Goal: Task Accomplishment & Management: Use online tool/utility

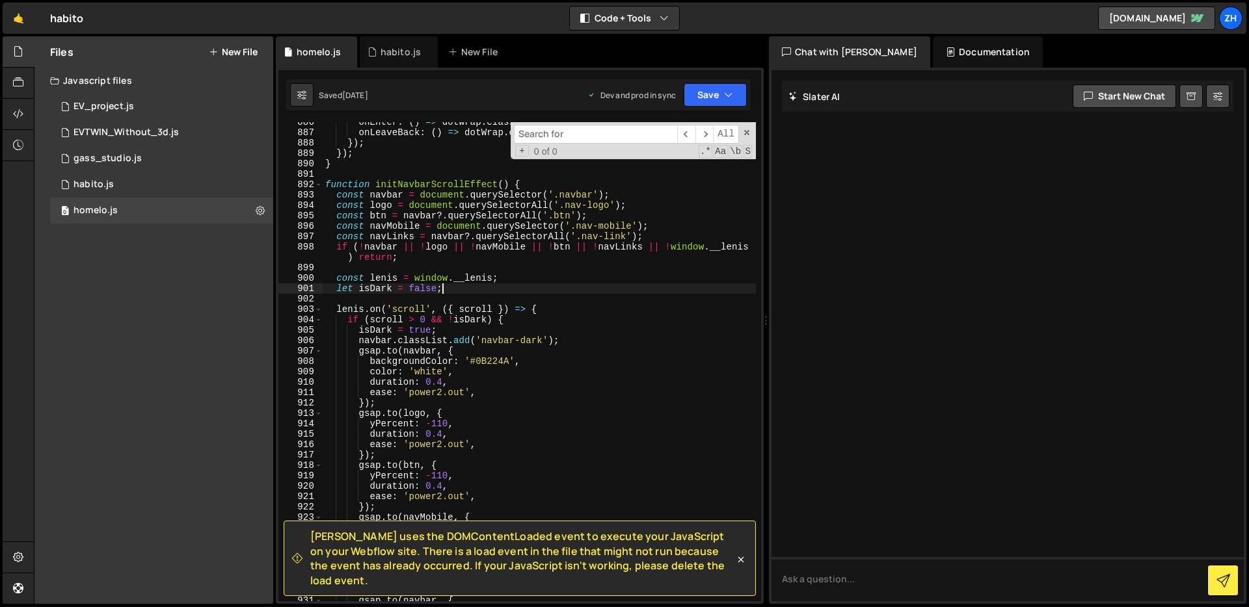
scroll to position [9297, 0]
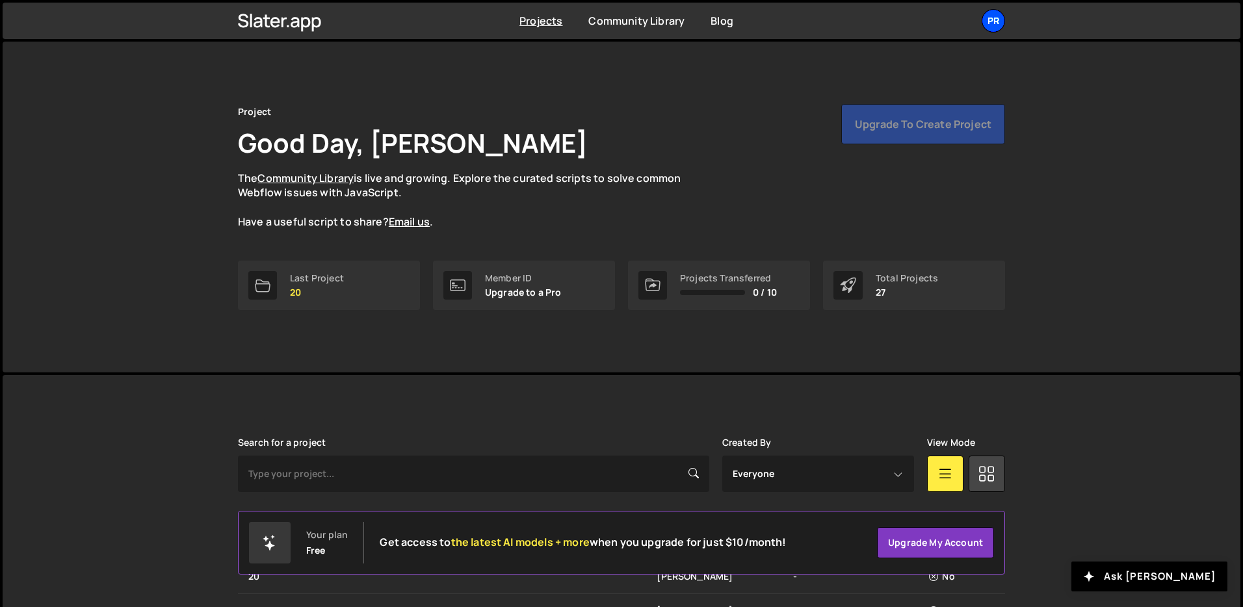
click at [996, 21] on div "Pr" at bounding box center [993, 20] width 23 height 23
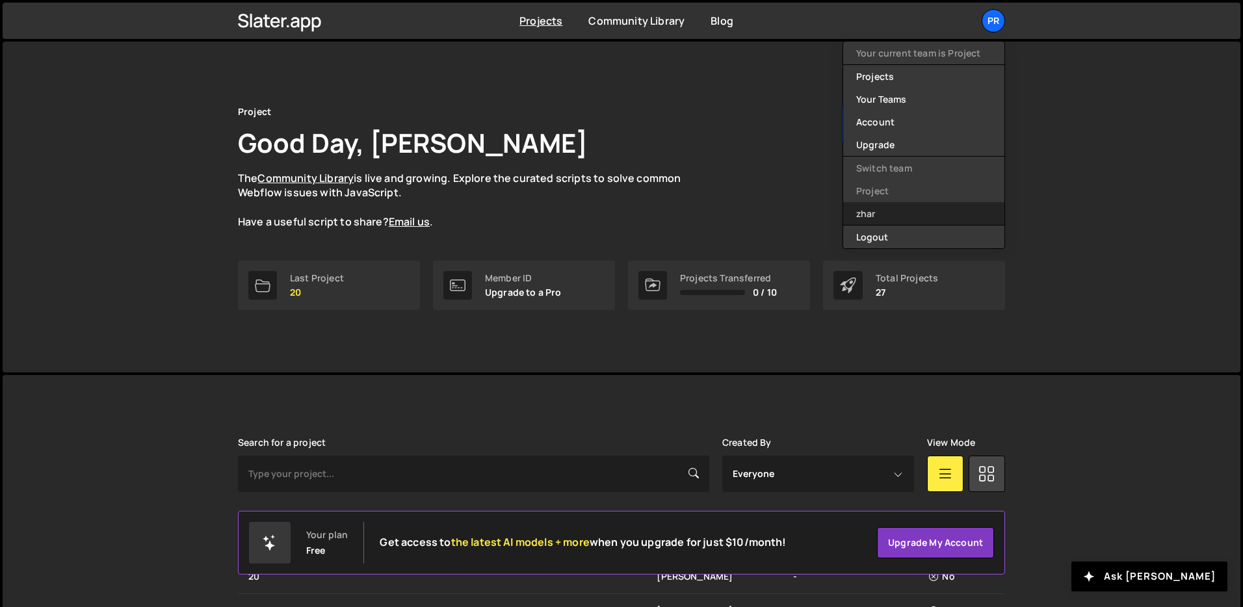
click at [899, 211] on link "zhar" at bounding box center [923, 213] width 161 height 23
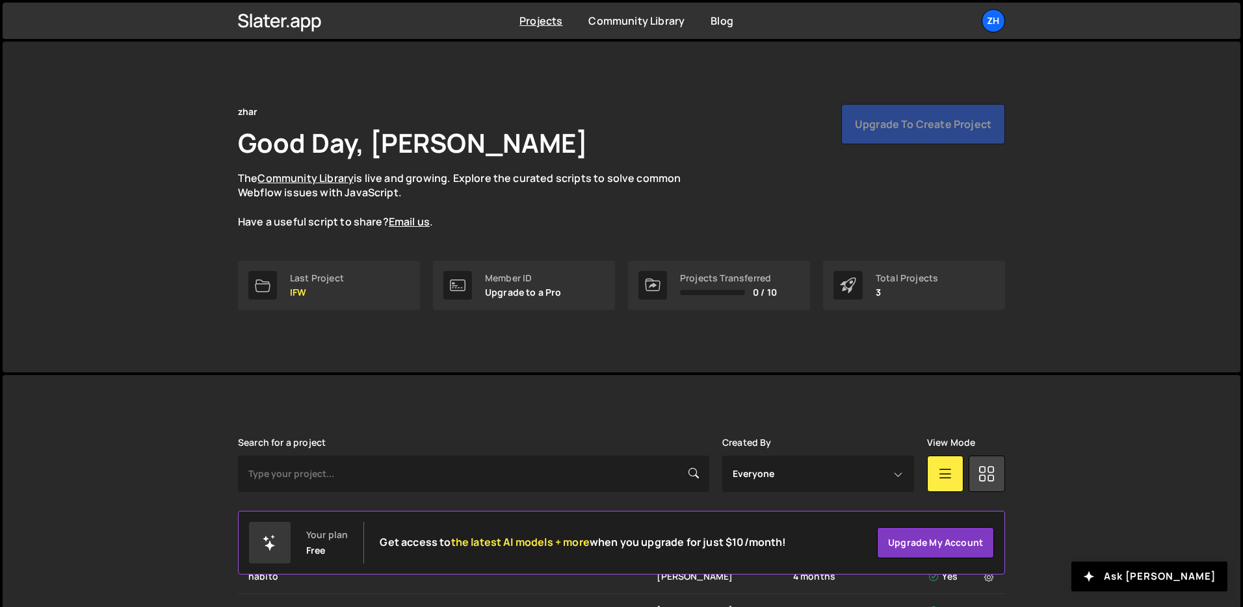
scroll to position [120, 0]
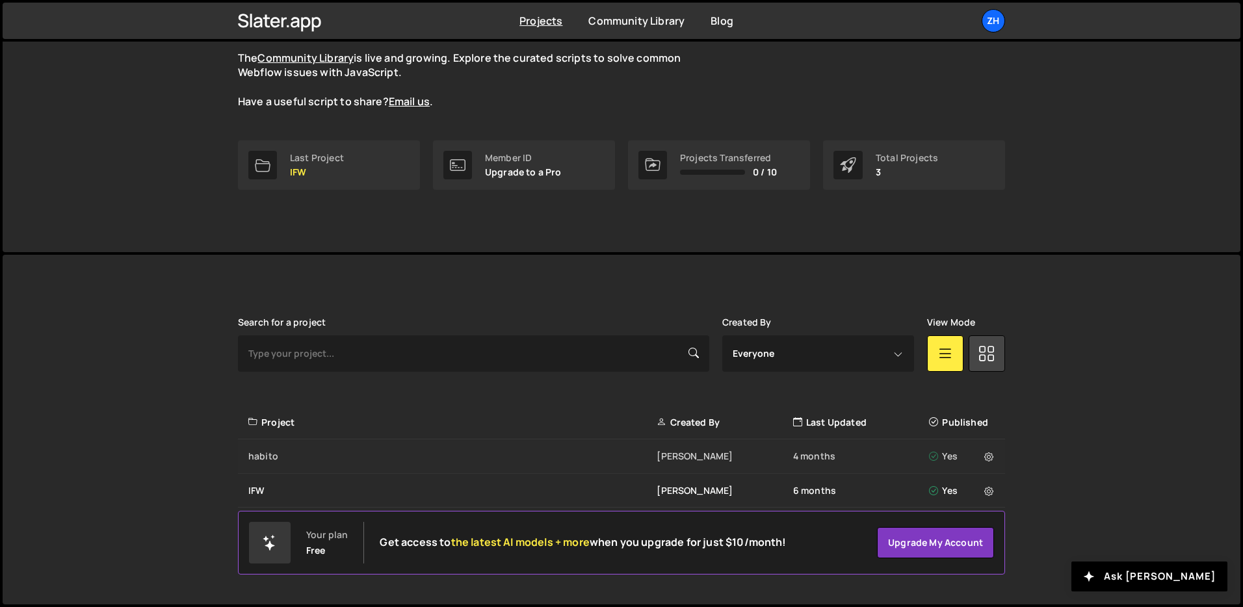
click at [261, 456] on div "habito" at bounding box center [452, 456] width 408 height 13
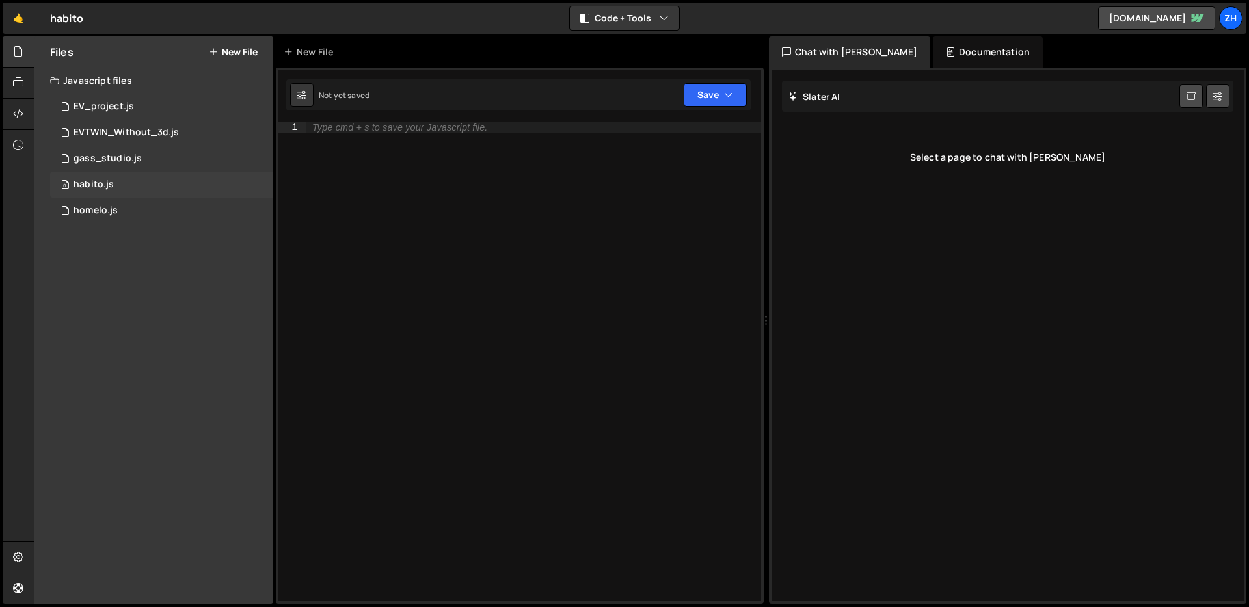
click at [136, 177] on div "0 habito.js 0" at bounding box center [161, 185] width 223 height 26
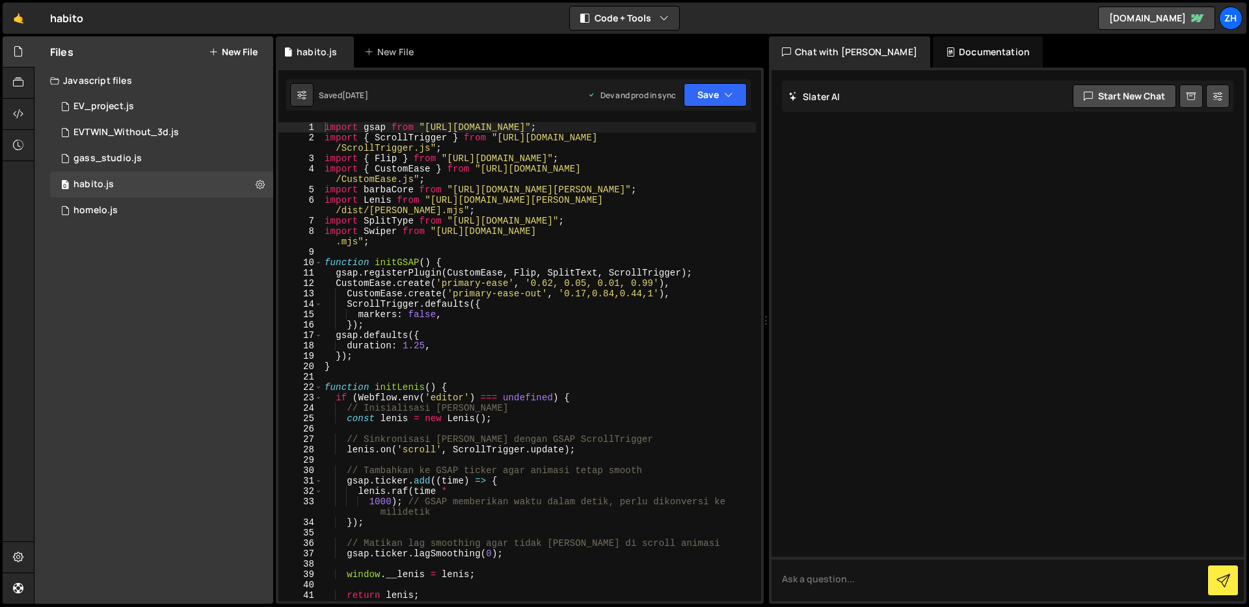
click at [642, 255] on div "import gsap from "https://cdn.jsdelivr.net/npm/gsap@3.12.2/index.js" ; import {…" at bounding box center [539, 372] width 434 height 500
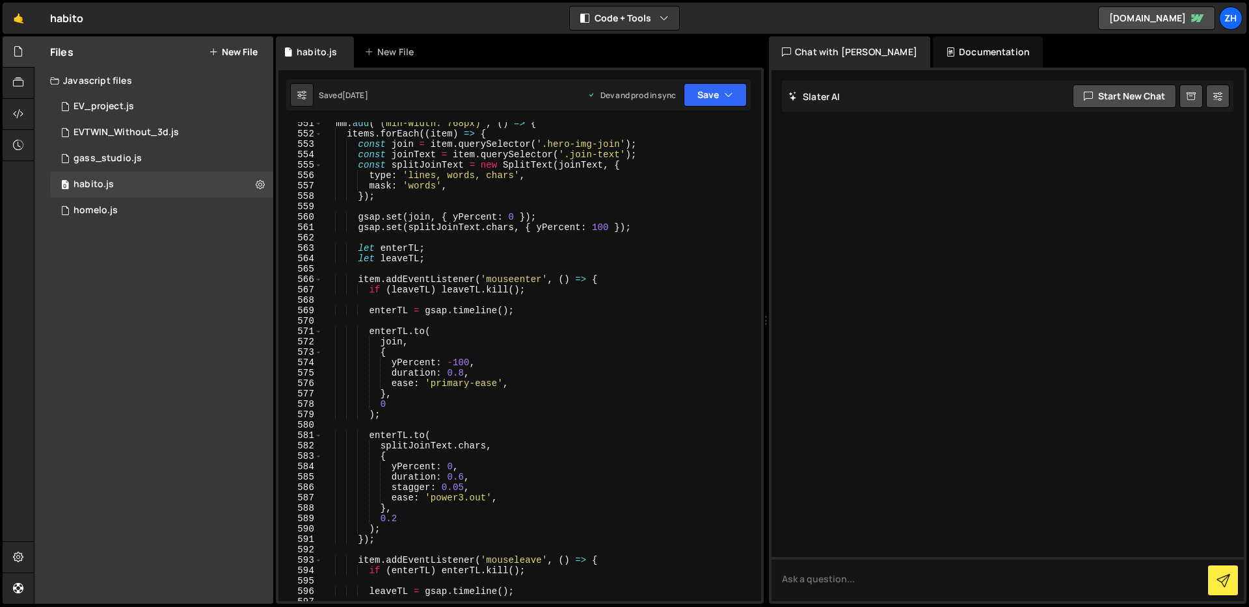
scroll to position [5619, 0]
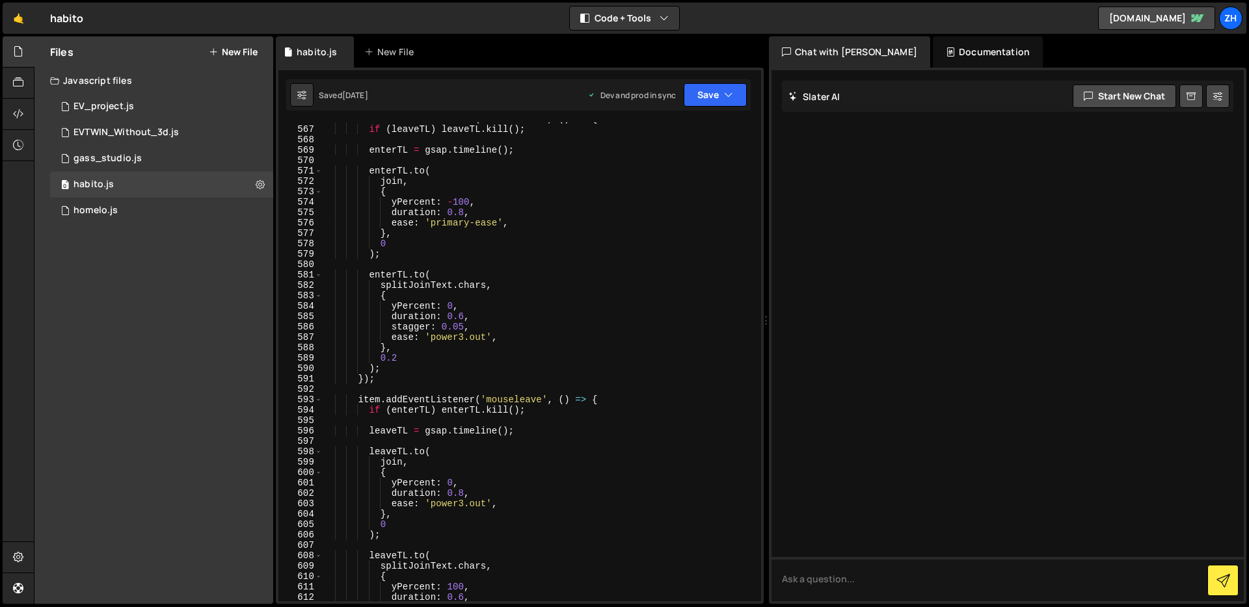
click at [624, 310] on div "item . addEventListener ( 'mouseenter' , ( ) => { if ( leaveTL ) leaveTL . kill…" at bounding box center [539, 364] width 434 height 500
type textarea "yPercent: 0,"
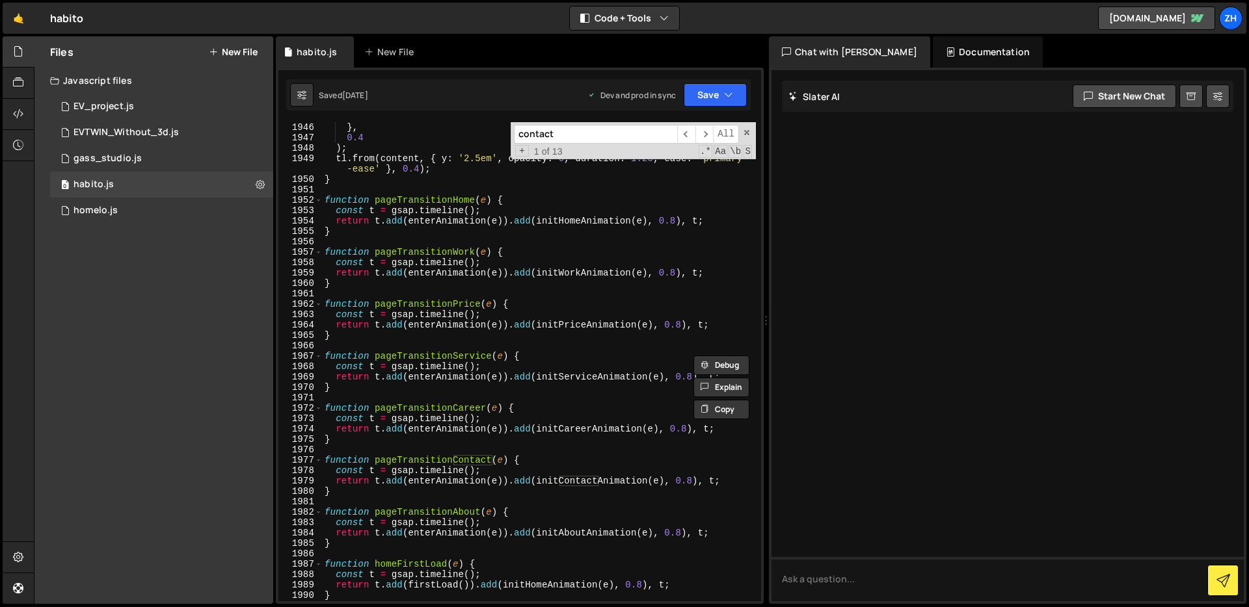
scroll to position [19226, 0]
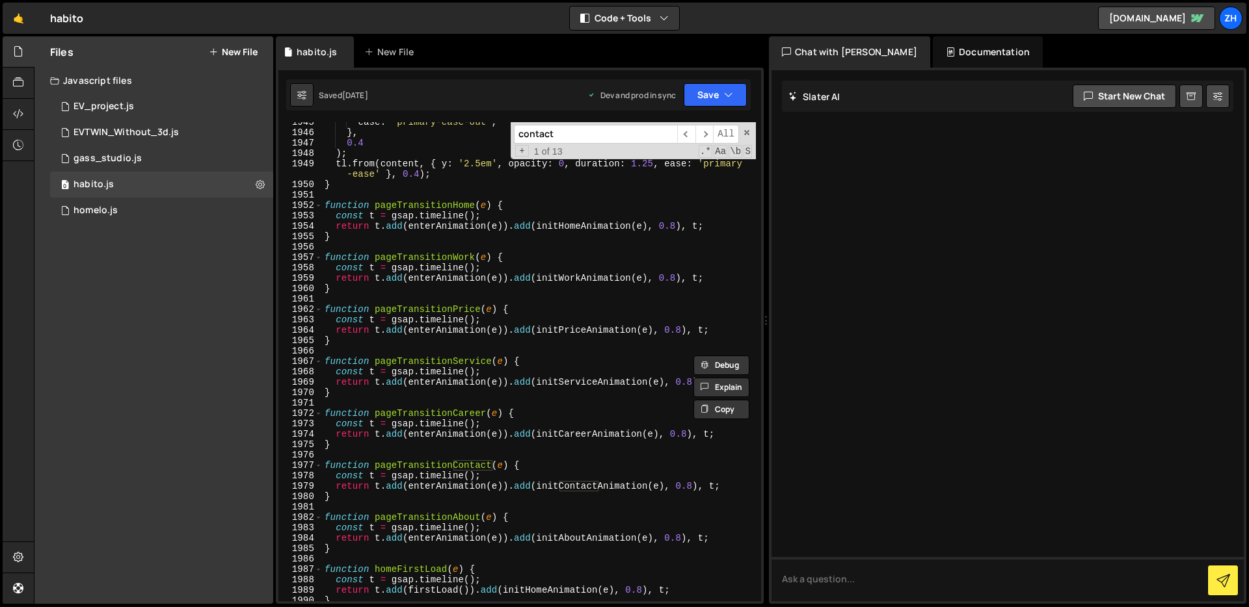
type input "contact"
click at [647, 334] on div "ease : 'primary-ease-out' , } , 0.4 ) ; tl . from ( content , { y : '2.5em' , o…" at bounding box center [539, 367] width 434 height 500
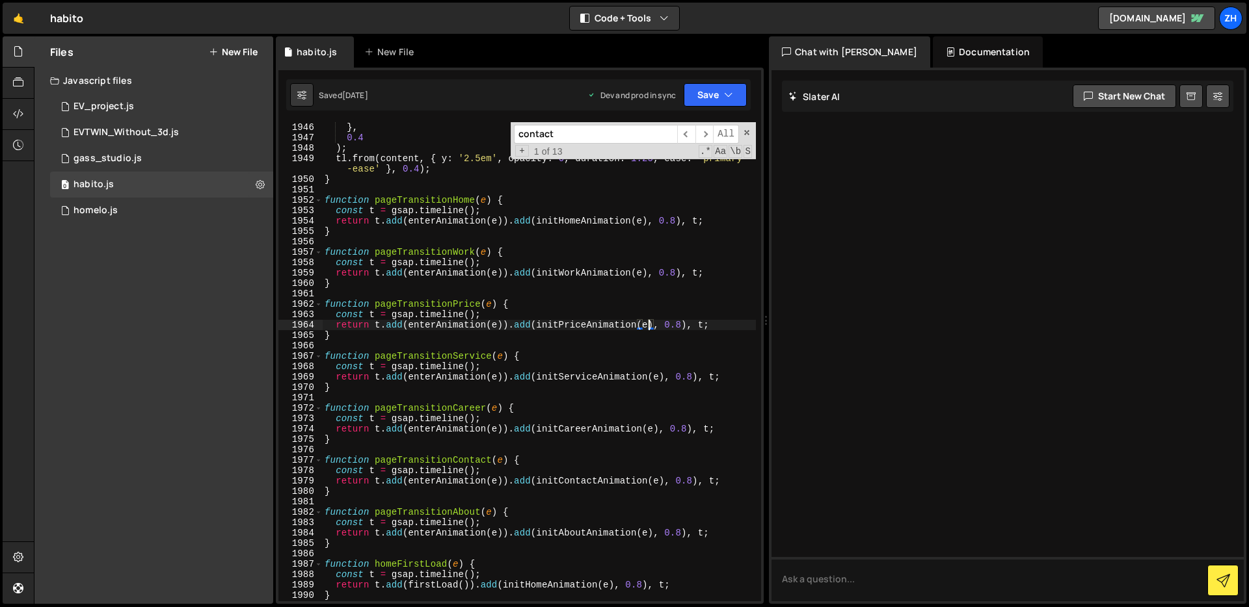
click at [635, 181] on div "ease : 'primary-ease-out' , } , 0.4 ) ; tl . from ( content , { y : '2.5em' , o…" at bounding box center [539, 362] width 434 height 500
type textarea "}"
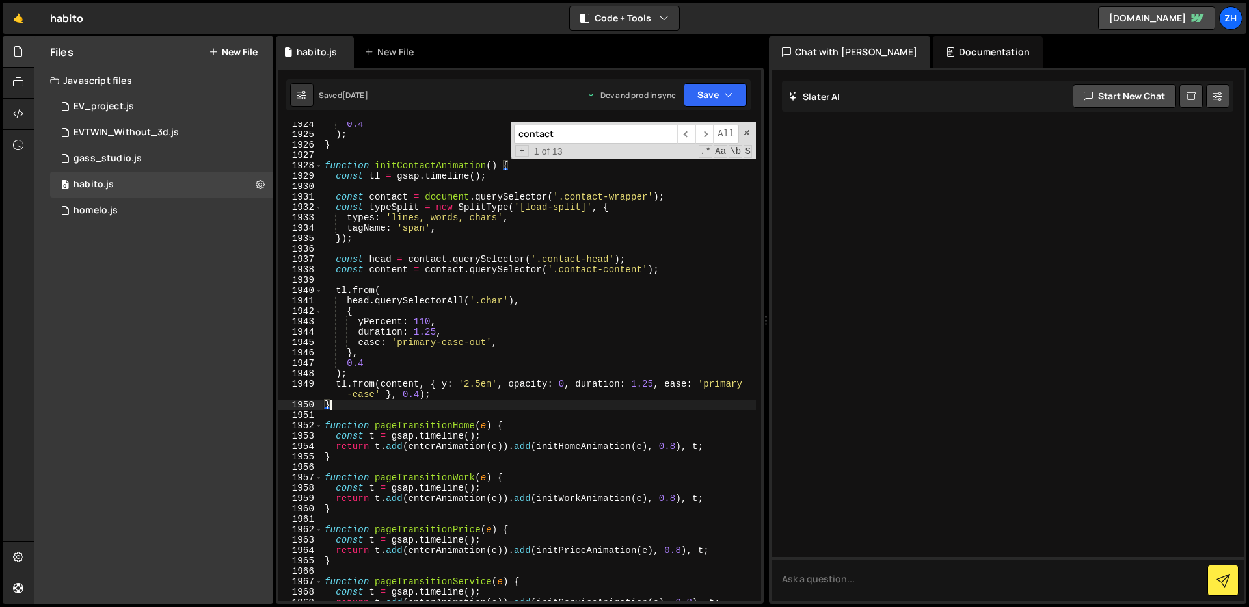
scroll to position [19022, 0]
click at [594, 146] on div "+ 1 of 13 .* Aa \b S" at bounding box center [633, 151] width 238 height 10
click at [594, 130] on input "contact" at bounding box center [595, 134] width 163 height 19
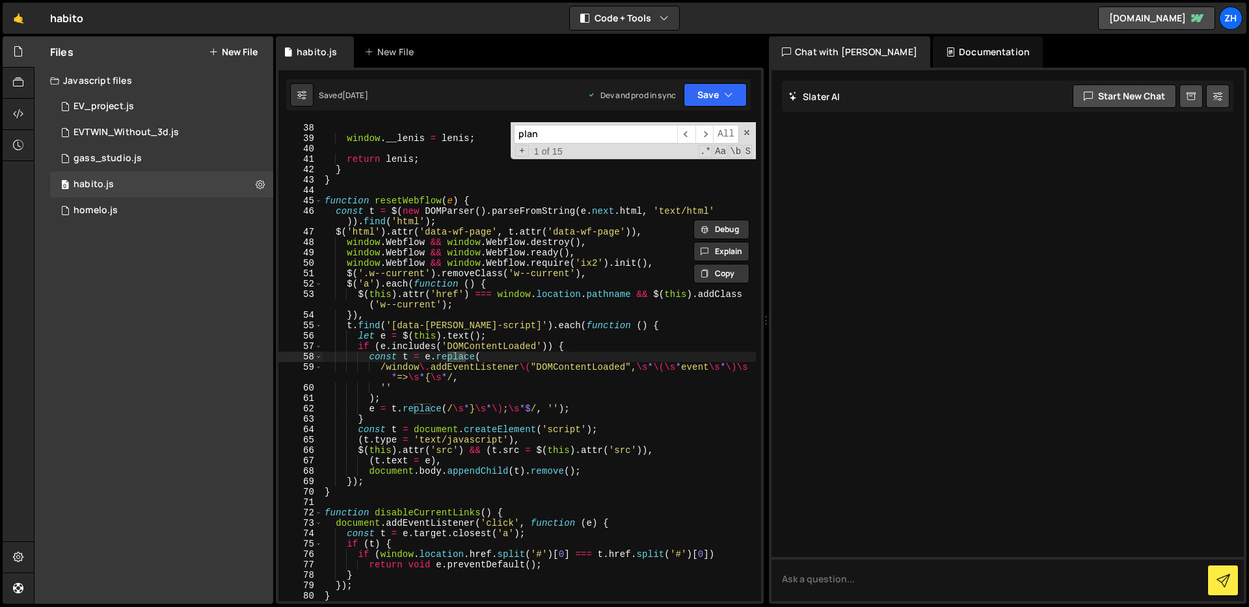
scroll to position [2781, 0]
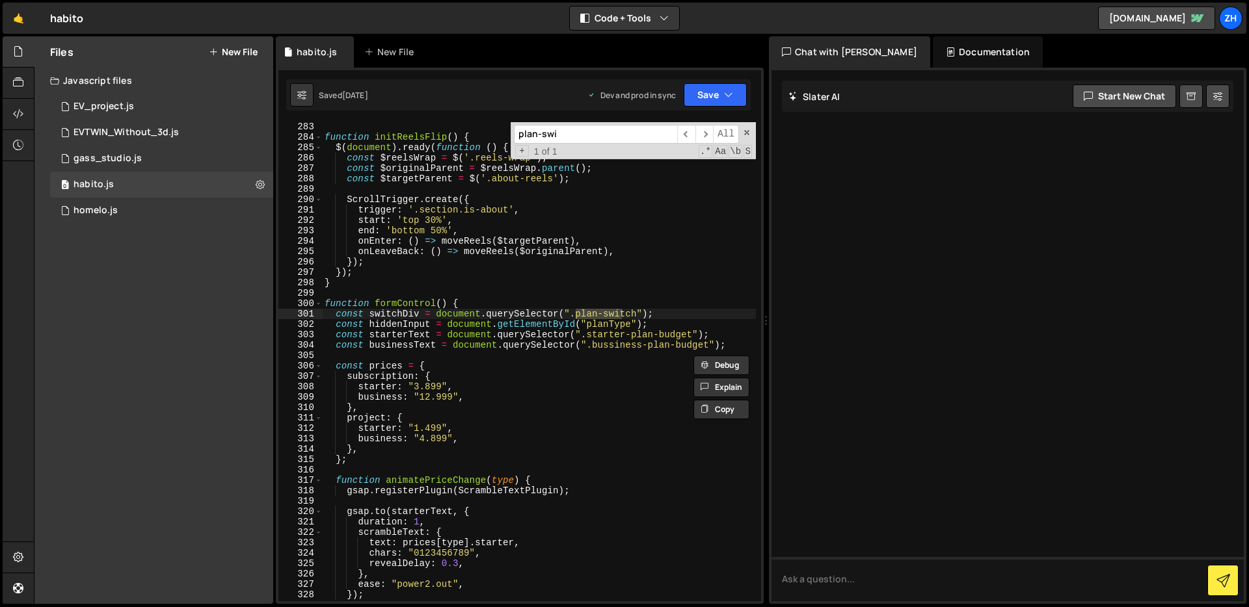
type input "plan-swi"
click at [515, 348] on div "function initReelsFlip ( ) { $ ( document ) . ready ( function ( ) { const $ree…" at bounding box center [539, 372] width 434 height 500
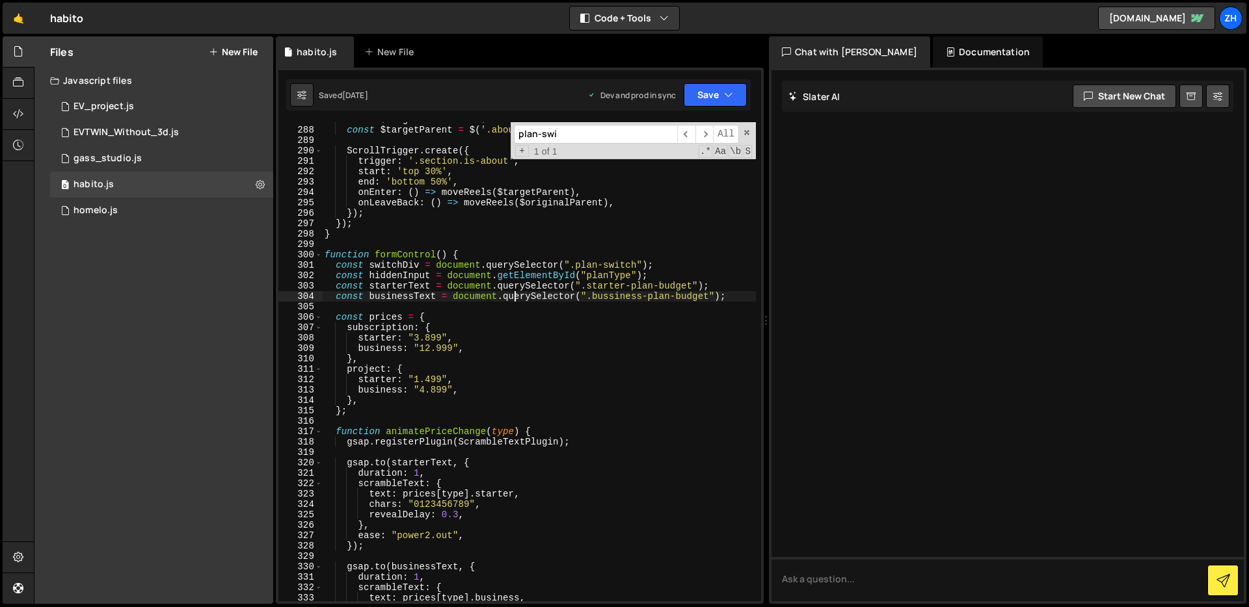
scroll to position [2866, 0]
click at [436, 326] on div "const $originalParent = $reelsWrap . parent ( ) ; const $targetParent = $ ( '.a…" at bounding box center [539, 364] width 434 height 500
click at [471, 346] on div "const $originalParent = $reelsWrap . parent ( ) ; const $targetParent = $ ( '.a…" at bounding box center [539, 364] width 434 height 500
click at [468, 370] on div "const $originalParent = $reelsWrap . parent ( ) ; const $targetParent = $ ( '.a…" at bounding box center [539, 364] width 434 height 500
click at [460, 362] on div "const $originalParent = $reelsWrap . parent ( ) ; const $targetParent = $ ( '.a…" at bounding box center [539, 364] width 434 height 500
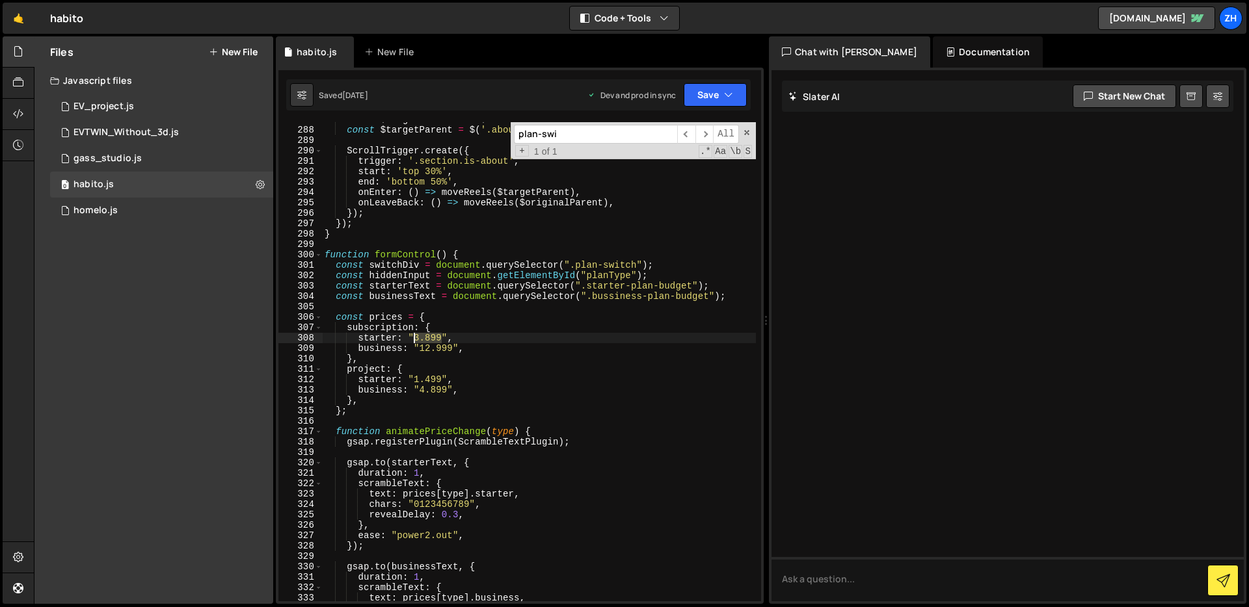
drag, startPoint x: 440, startPoint y: 337, endPoint x: 416, endPoint y: 342, distance: 24.6
click at [416, 342] on div "const $originalParent = $reelsWrap . parent ( ) ; const $targetParent = $ ( '.a…" at bounding box center [539, 364] width 434 height 500
click at [478, 343] on div "const $originalParent = $reelsWrap . parent ( ) ; const $targetParent = $ ( '.a…" at bounding box center [539, 364] width 434 height 500
click at [618, 390] on div "const $originalParent = $reelsWrap . parent ( ) ; const $targetParent = $ ( '.a…" at bounding box center [539, 364] width 434 height 500
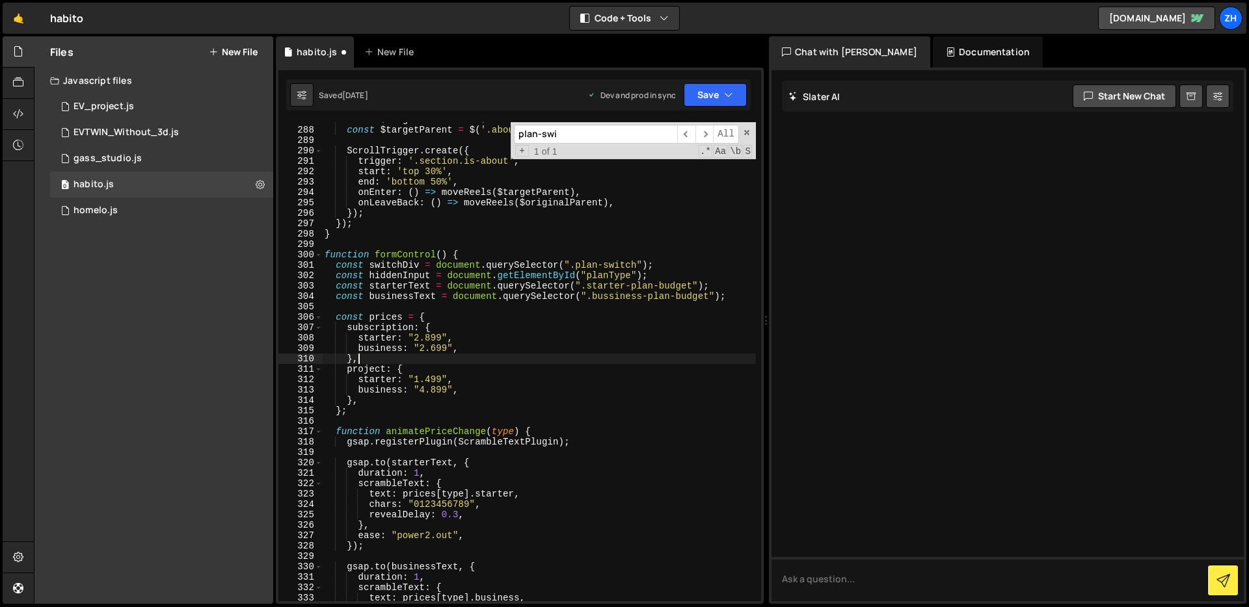
click at [612, 358] on div "const $originalParent = $reelsWrap . parent ( ) ; const $targetParent = $ ( '.a…" at bounding box center [539, 364] width 434 height 500
click at [725, 85] on button "Save" at bounding box center [714, 94] width 63 height 23
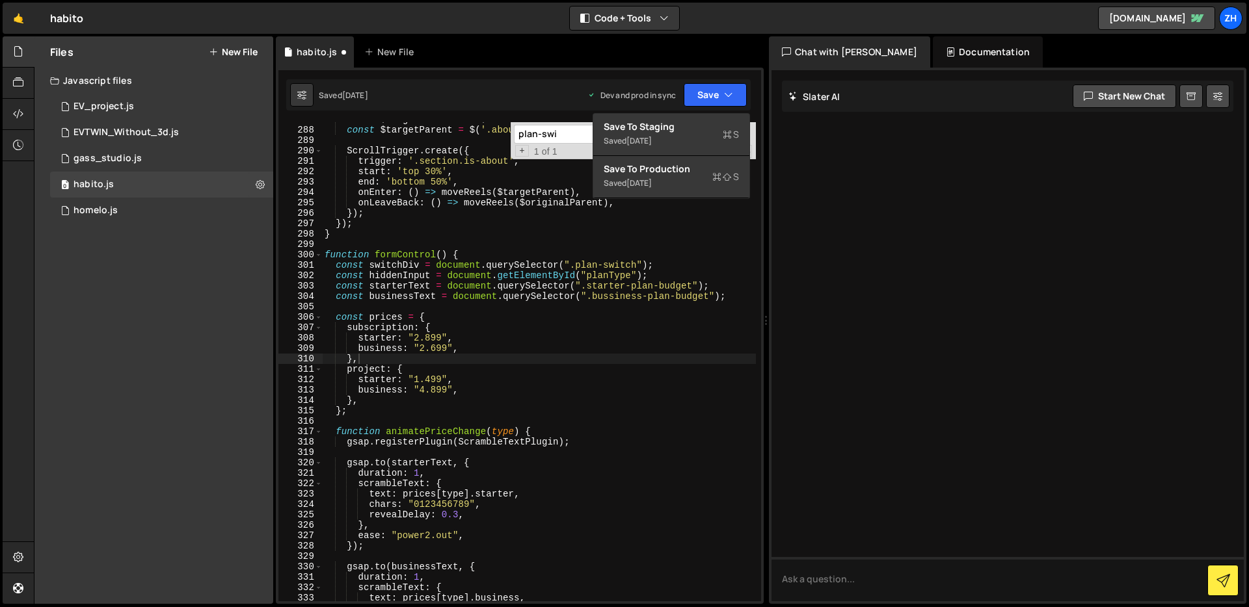
click at [494, 365] on div "const $originalParent = $reelsWrap . parent ( ) ; const $targetParent = $ ( '.a…" at bounding box center [539, 364] width 434 height 500
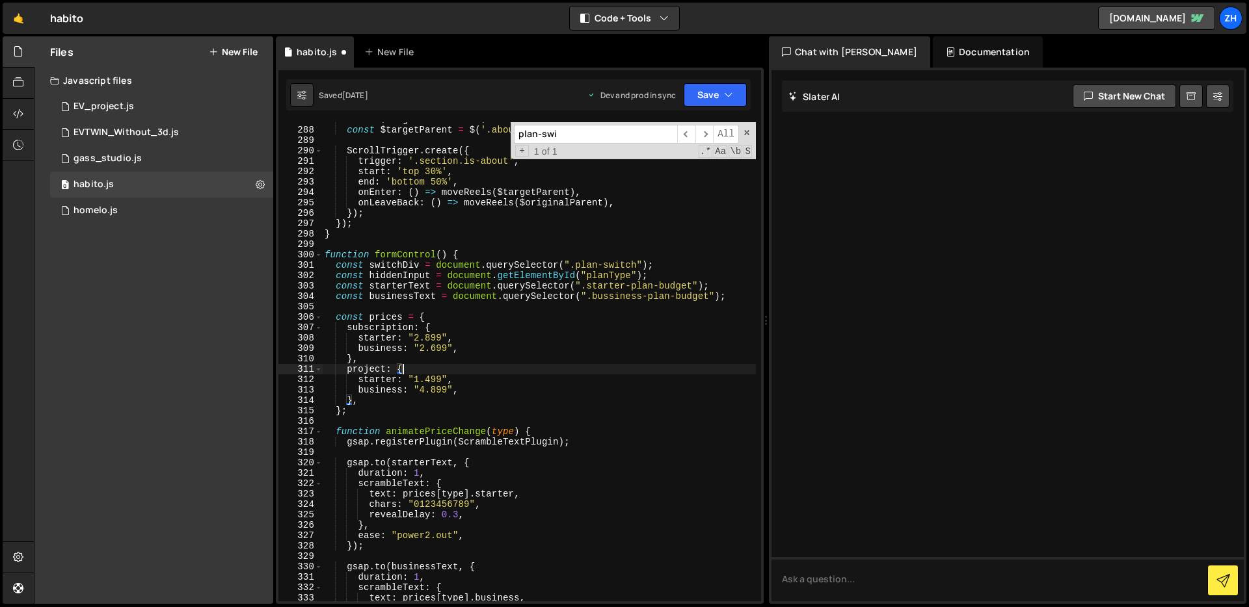
click at [473, 386] on div "const $originalParent = $reelsWrap . parent ( ) ; const $targetParent = $ ( '.a…" at bounding box center [539, 364] width 434 height 500
click at [429, 378] on div "const $originalParent = $reelsWrap . parent ( ) ; const $targetParent = $ ( '.a…" at bounding box center [539, 364] width 434 height 500
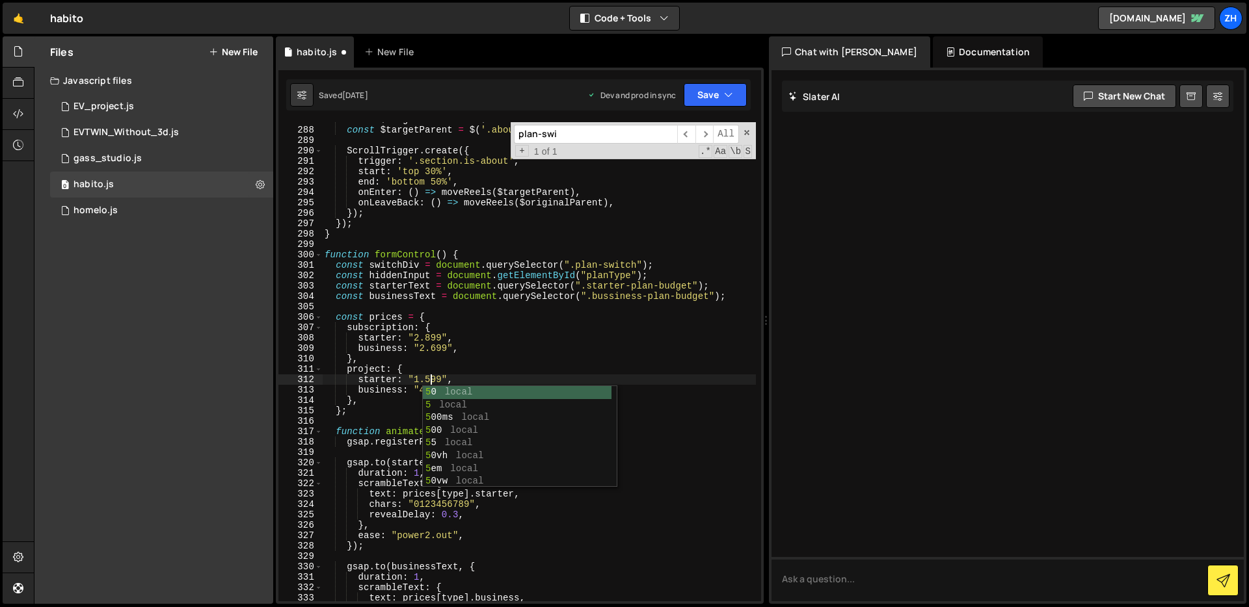
click at [471, 374] on div "const $originalParent = $reelsWrap . parent ( ) ; const $targetParent = $ ( '.a…" at bounding box center [539, 364] width 434 height 500
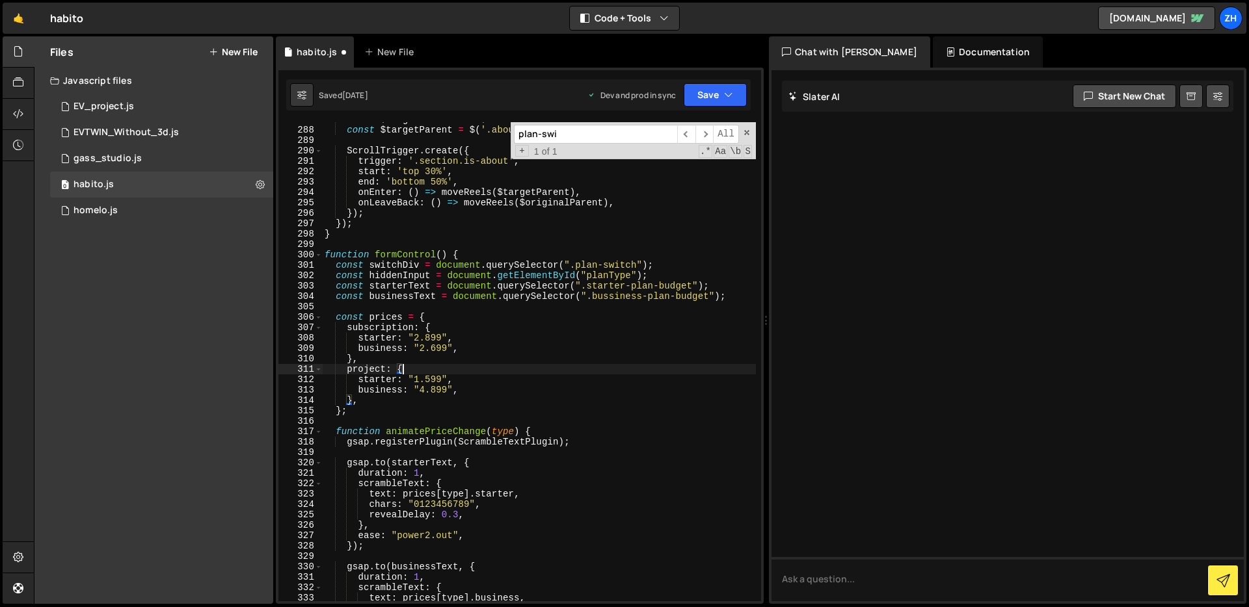
scroll to position [0, 5]
click at [425, 391] on div "const $originalParent = $reelsWrap . parent ( ) ; const $targetParent = $ ( '.a…" at bounding box center [539, 364] width 434 height 500
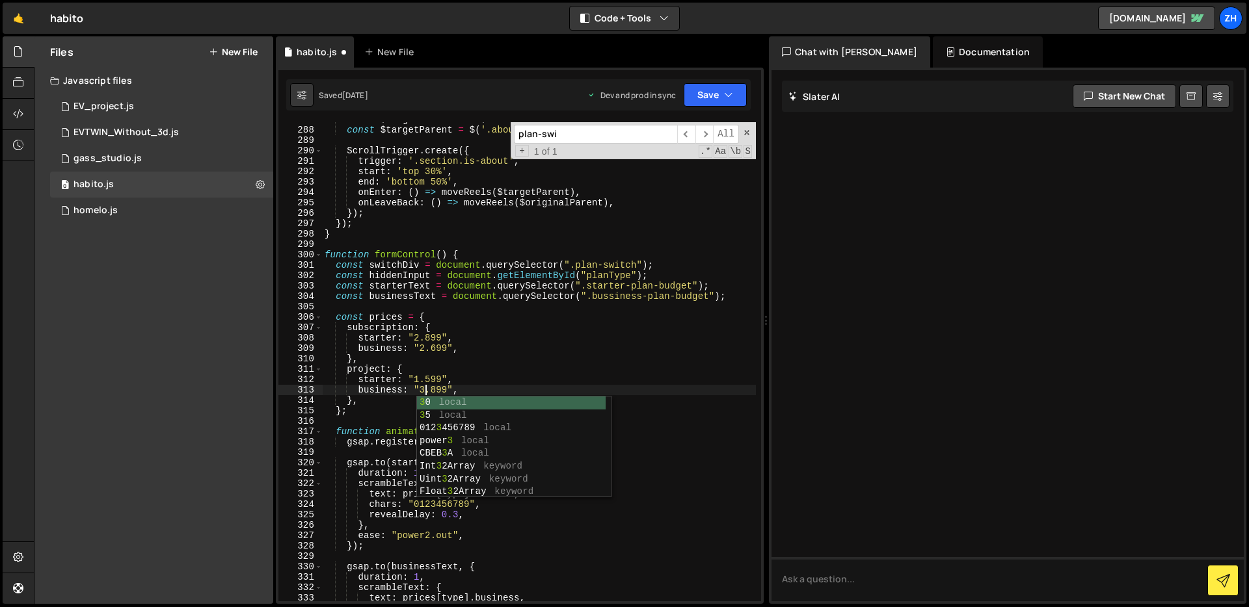
click at [490, 365] on div "const $originalParent = $reelsWrap . parent ( ) ; const $targetParent = $ ( '.a…" at bounding box center [539, 364] width 434 height 500
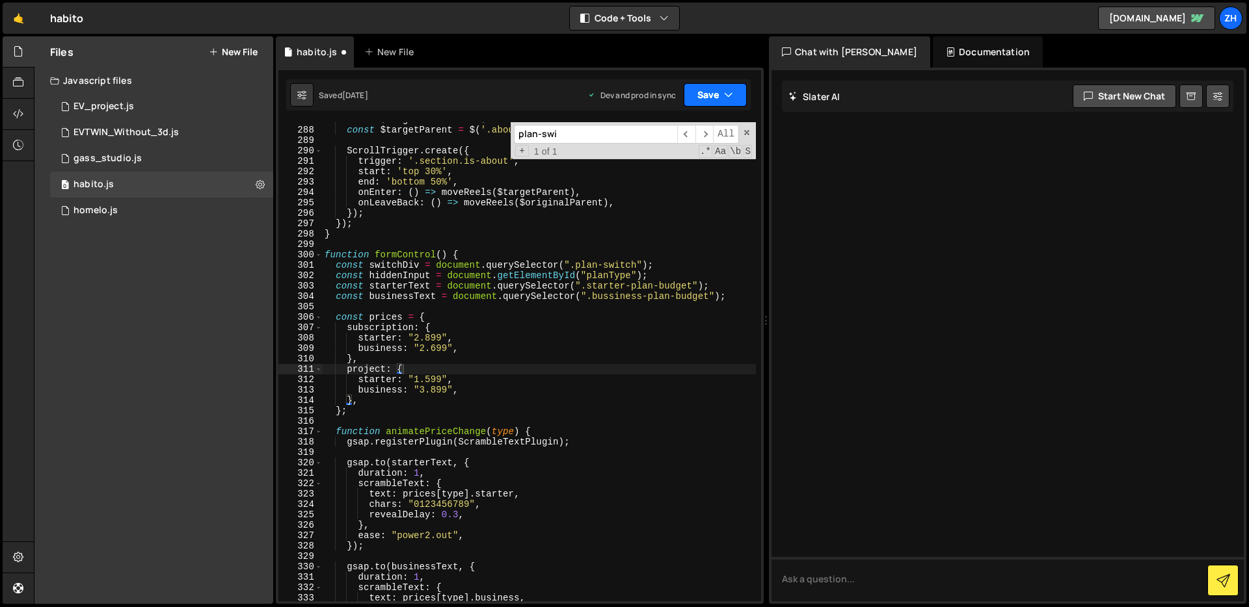
click at [719, 87] on button "Save" at bounding box center [714, 94] width 63 height 23
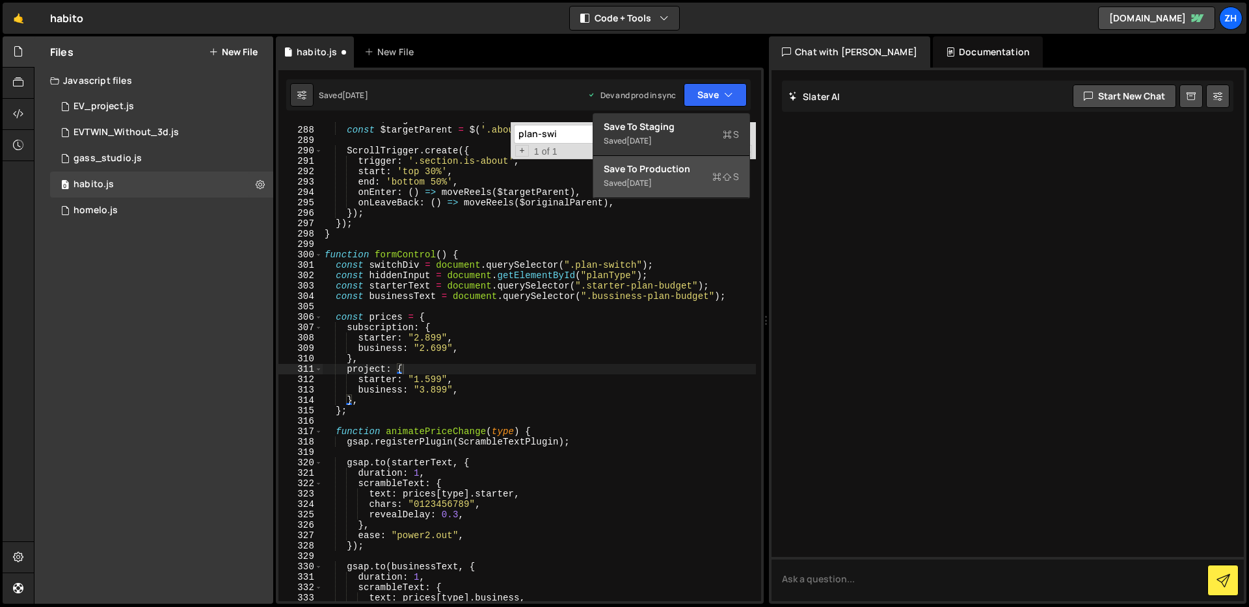
click at [680, 170] on div "Save to Production S" at bounding box center [670, 169] width 135 height 13
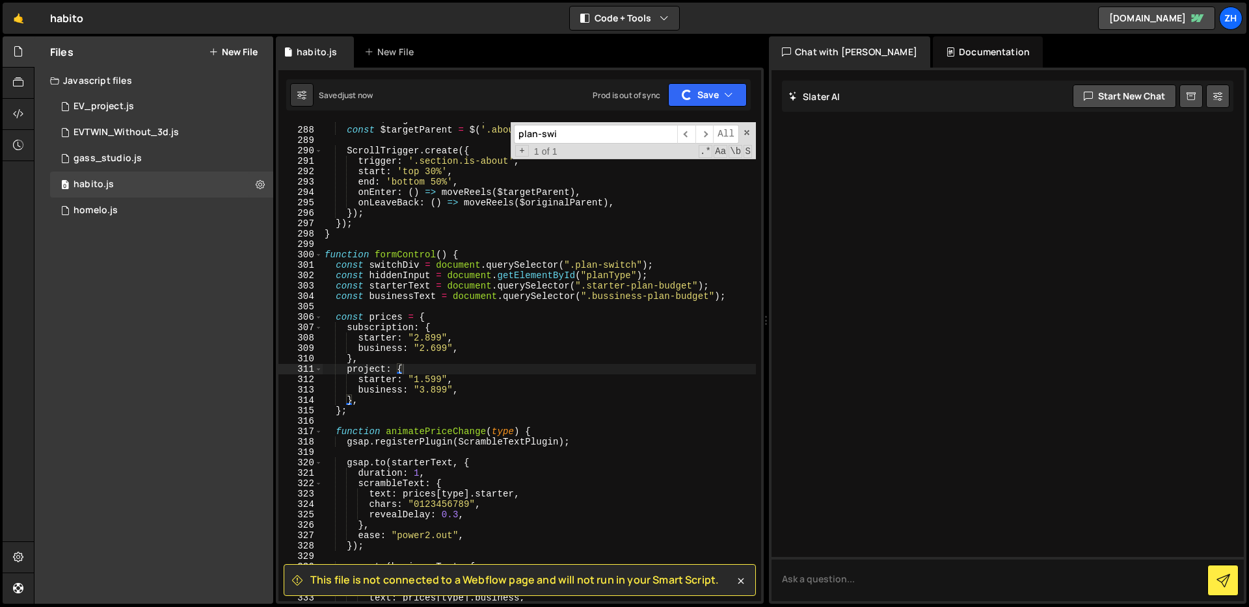
click at [662, 322] on div "const $originalParent = $reelsWrap . parent ( ) ; const $targetParent = $ ( '.a…" at bounding box center [539, 364] width 434 height 500
click at [573, 368] on div "const $originalParent = $reelsWrap . parent ( ) ; const $targetParent = $ ( '.a…" at bounding box center [539, 364] width 434 height 500
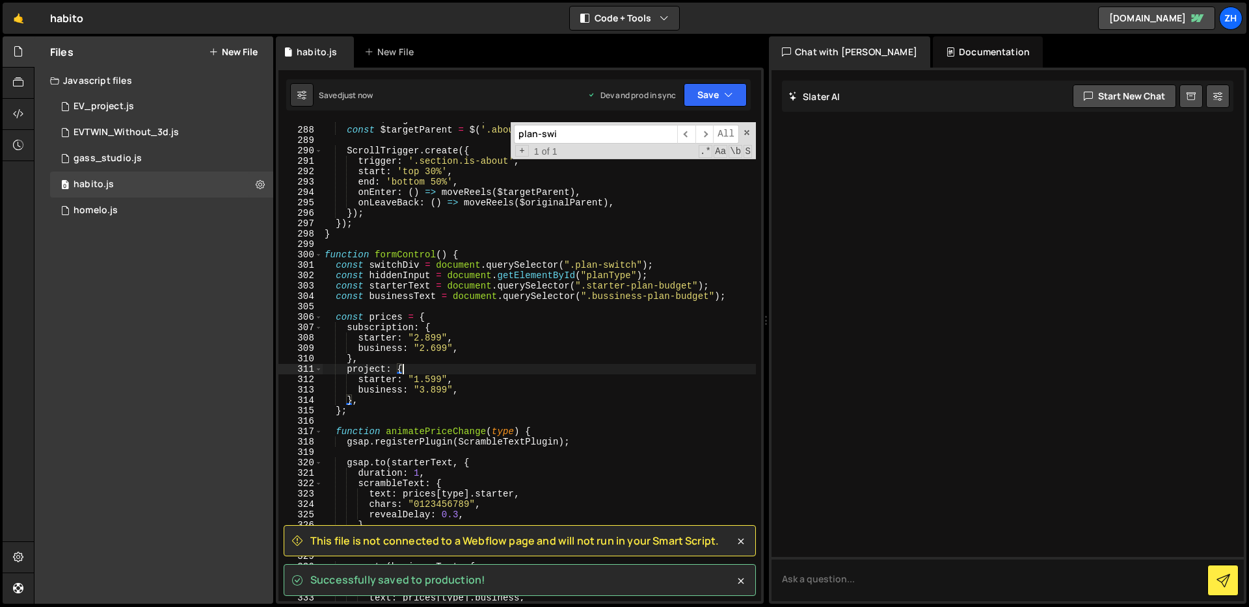
click at [574, 347] on div "const $originalParent = $reelsWrap . parent ( ) ; const $targetParent = $ ( '.a…" at bounding box center [539, 364] width 434 height 500
type textarea "business: "2.699","
